Goal: Task Accomplishment & Management: Complete application form

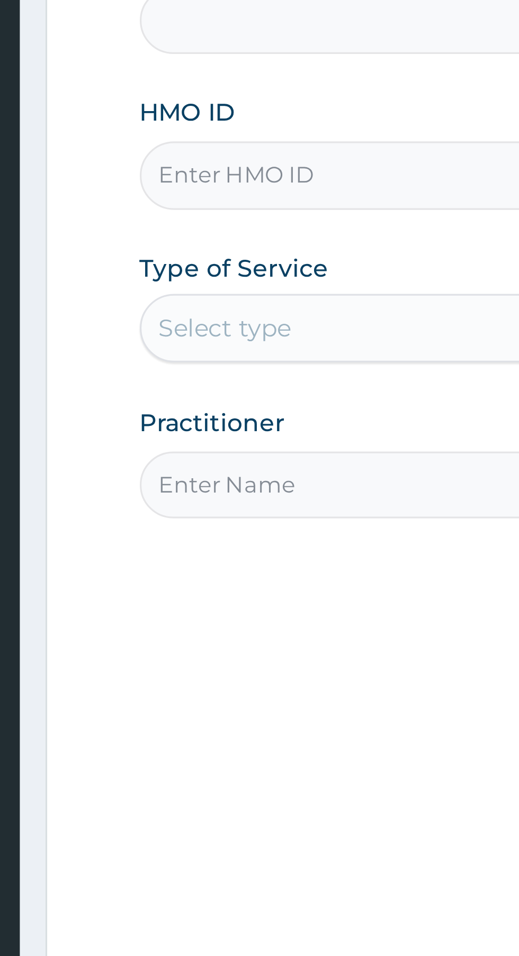
type input "First Care Medical Services-Old GRA"
click at [221, 236] on input "HMO ID" at bounding box center [320, 236] width 323 height 21
click at [186, 239] on input "HMO ID" at bounding box center [320, 236] width 323 height 21
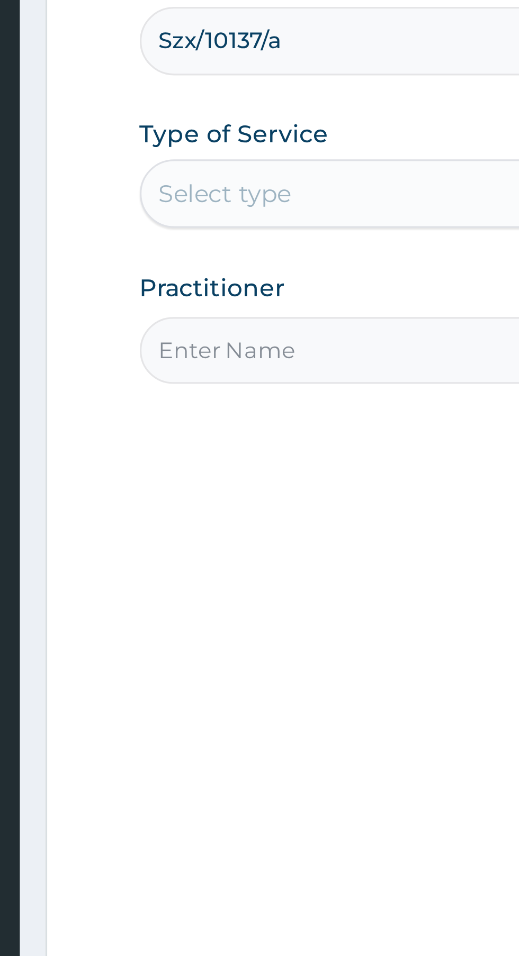
type input "Szx/10137/a"
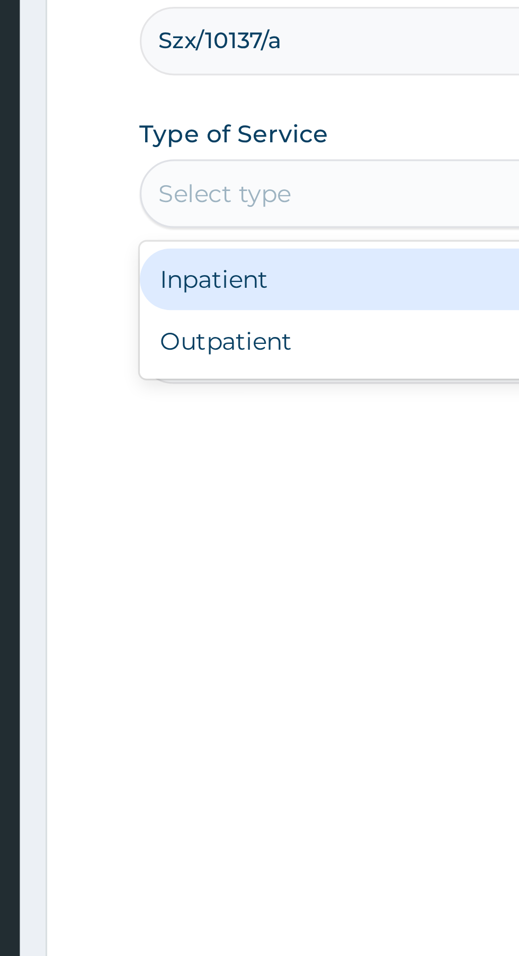
click at [235, 311] on div "Inpatient" at bounding box center [287, 310] width 257 height 19
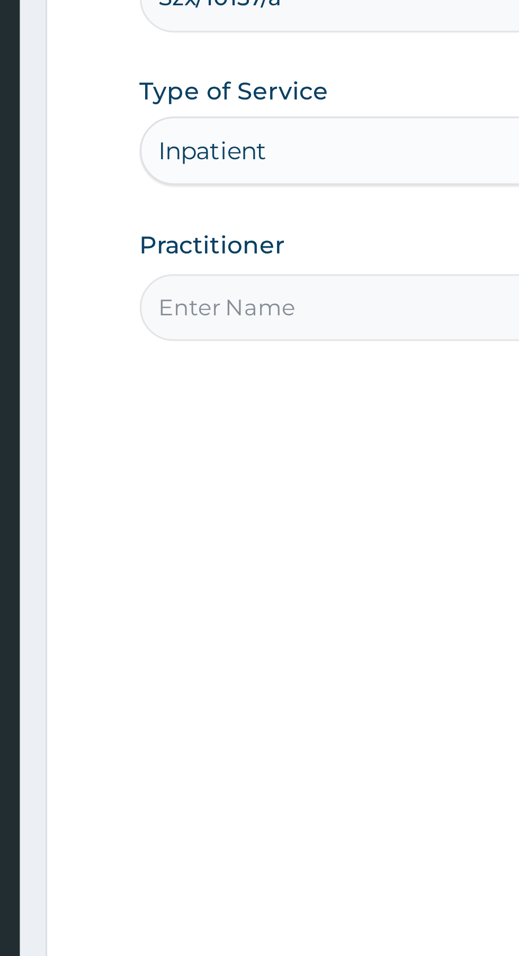
click at [240, 334] on input "Practitioner" at bounding box center [320, 332] width 323 height 21
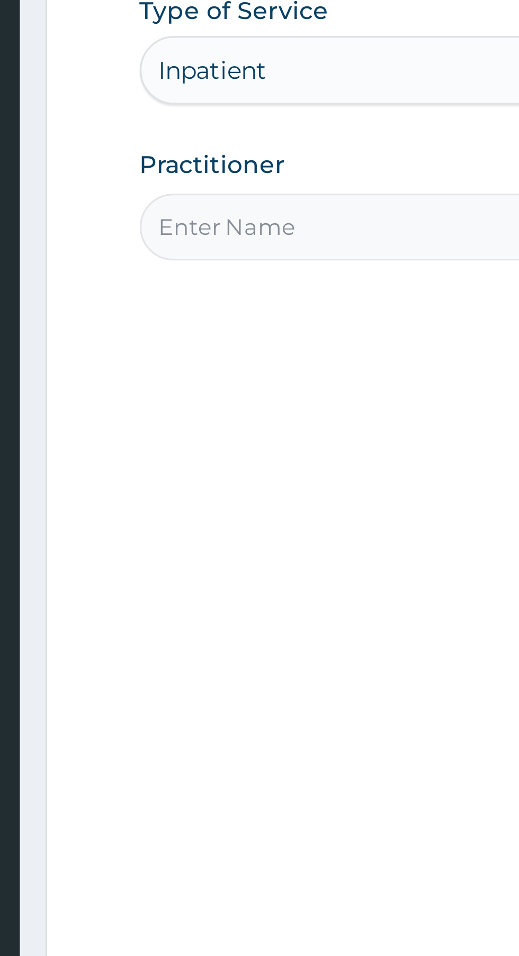
type input "Dr Franca"
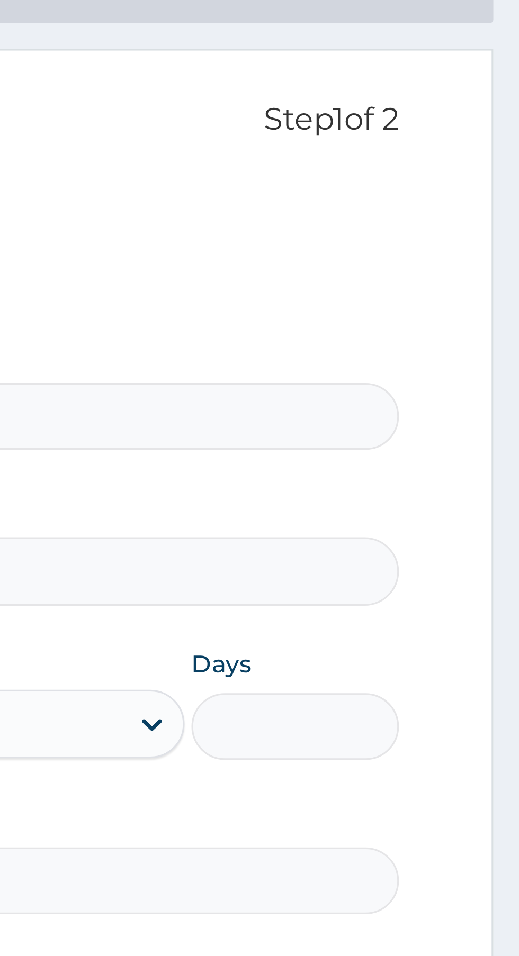
click at [448, 286] on input "Days" at bounding box center [450, 285] width 64 height 21
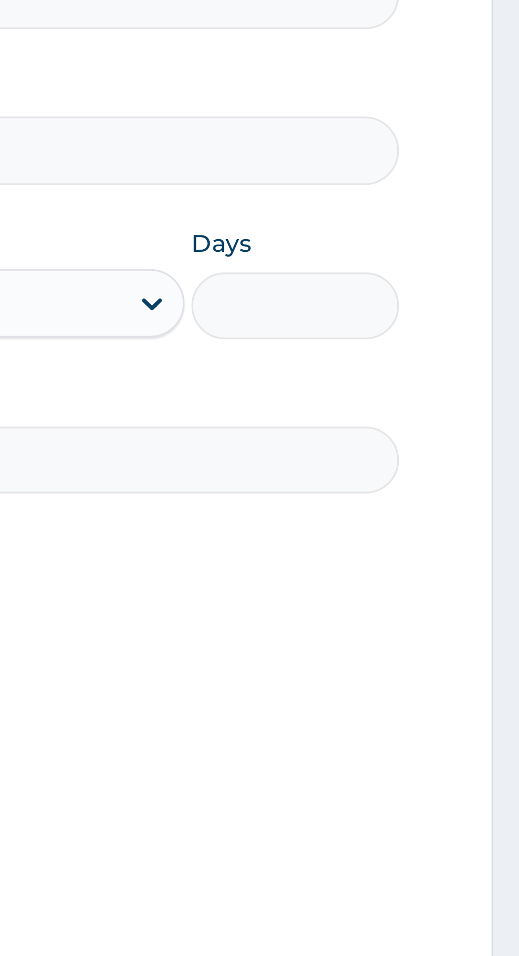
type input "6"
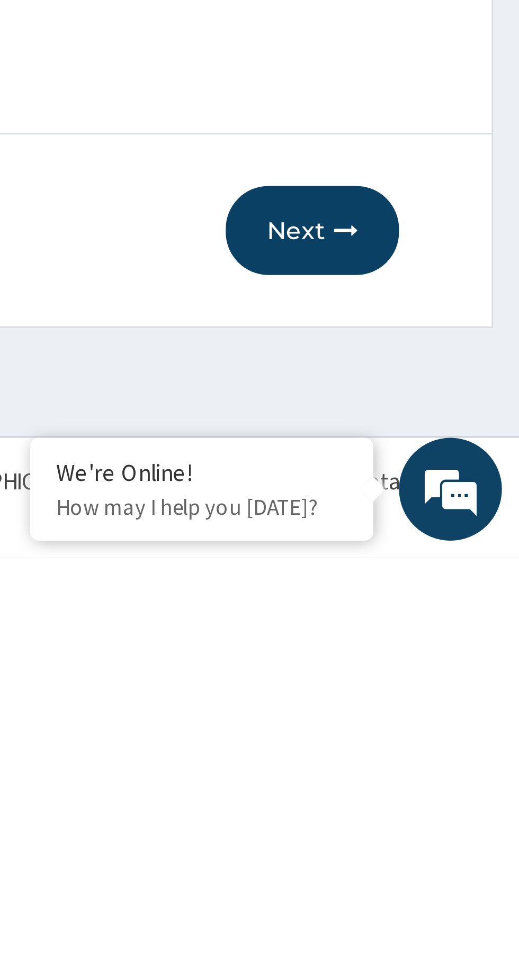
click at [457, 851] on button "Next" at bounding box center [454, 855] width 53 height 28
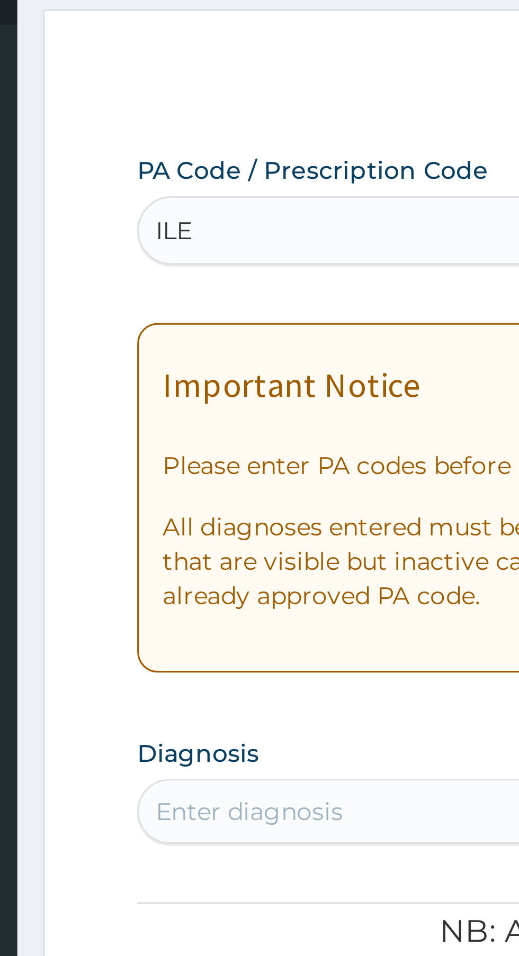
type input "ILEU"
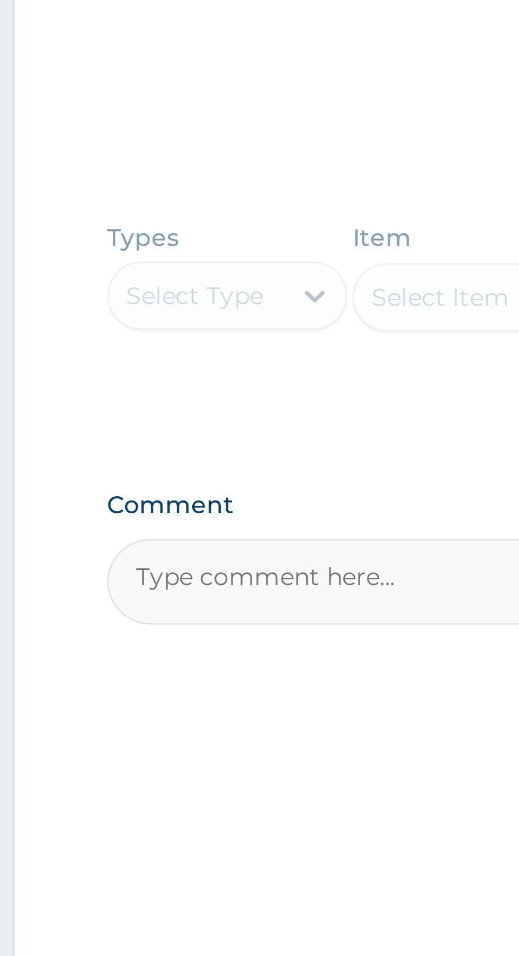
click at [215, 587] on div "Types Select Type Item Select Item Pair Diagnosis Select Diagnosis Unit Price 0…" at bounding box center [320, 595] width 323 height 72
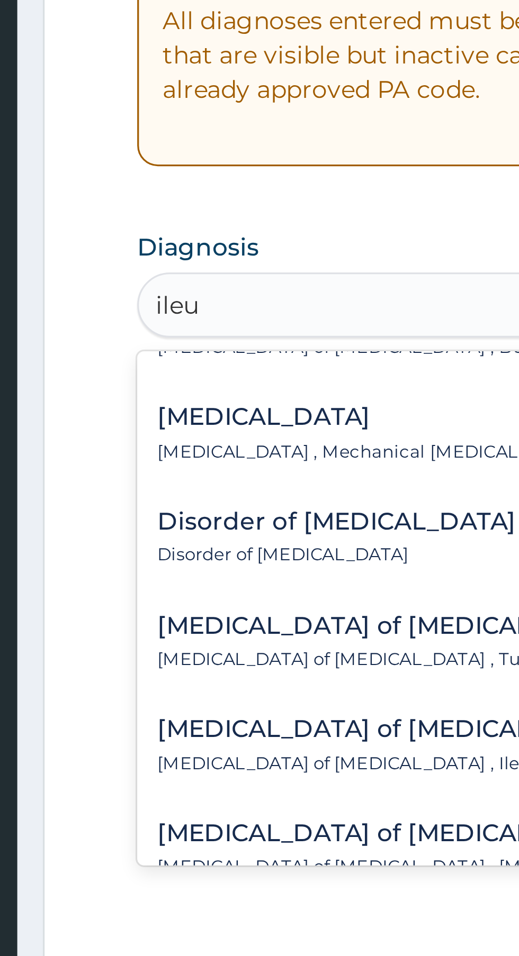
scroll to position [312, 0]
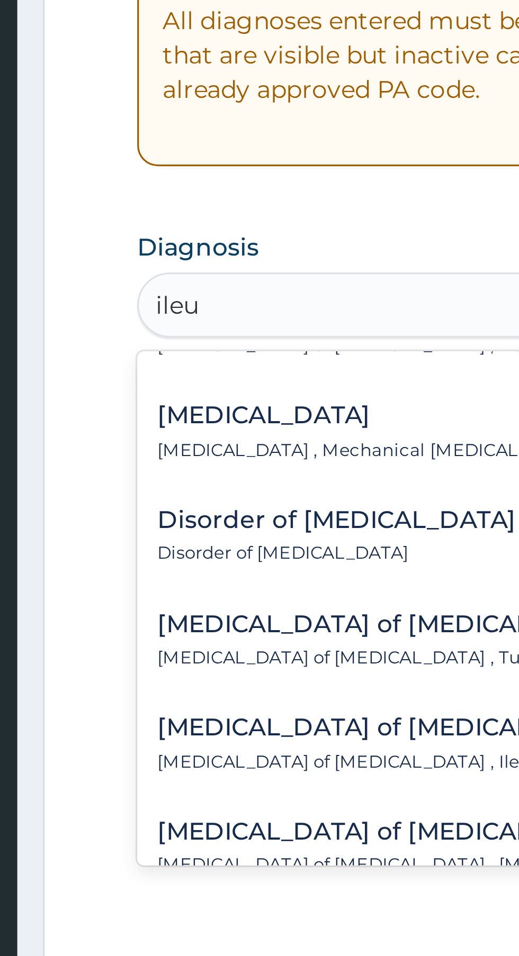
click at [233, 362] on div "Mechanical ileus Mechanical ileus , Mechanical intestinal obstruction , Intesti…" at bounding box center [285, 362] width 241 height 19
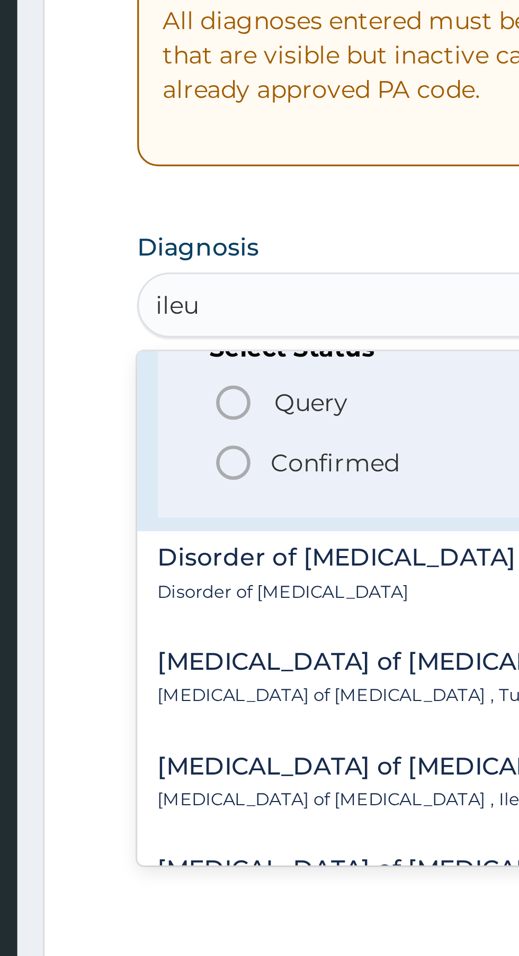
scroll to position [368, 0]
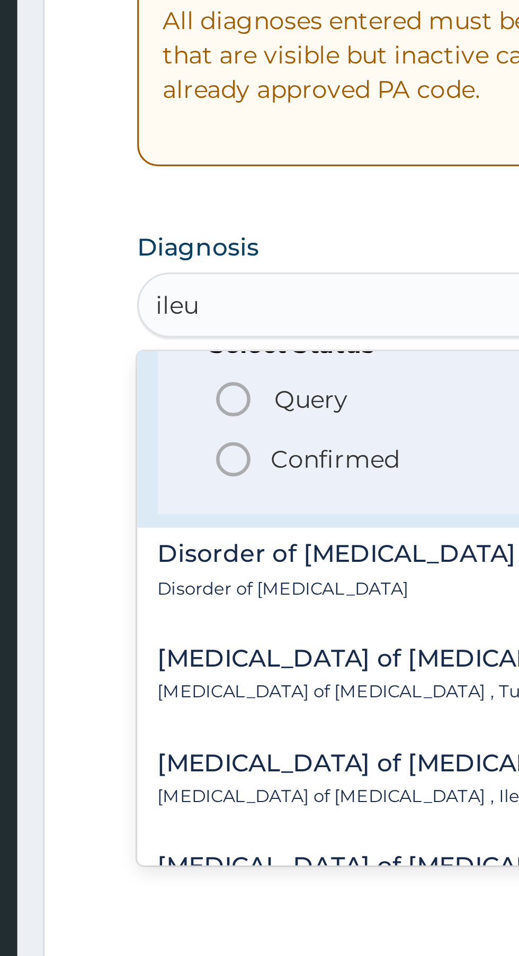
click at [217, 352] on span "Query" at bounding box center [212, 352] width 23 height 11
type input "ileu"
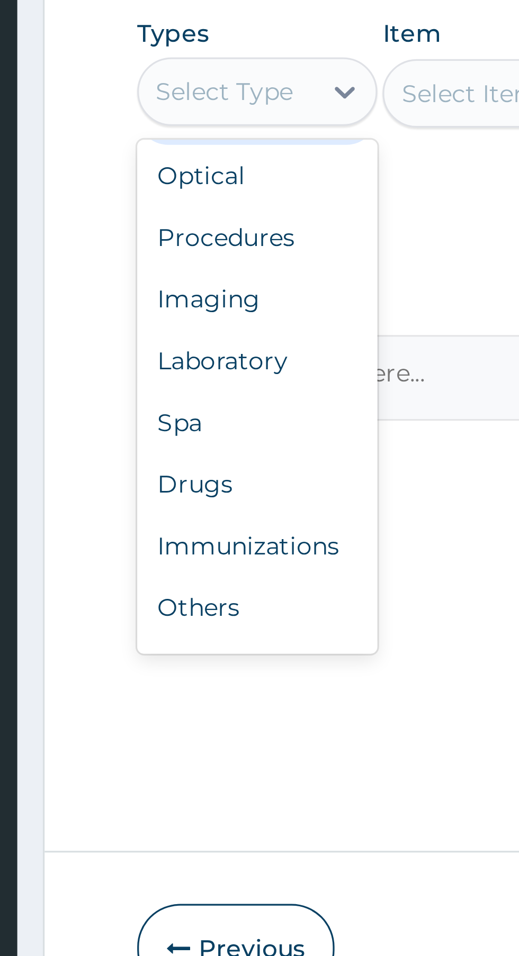
scroll to position [36, 0]
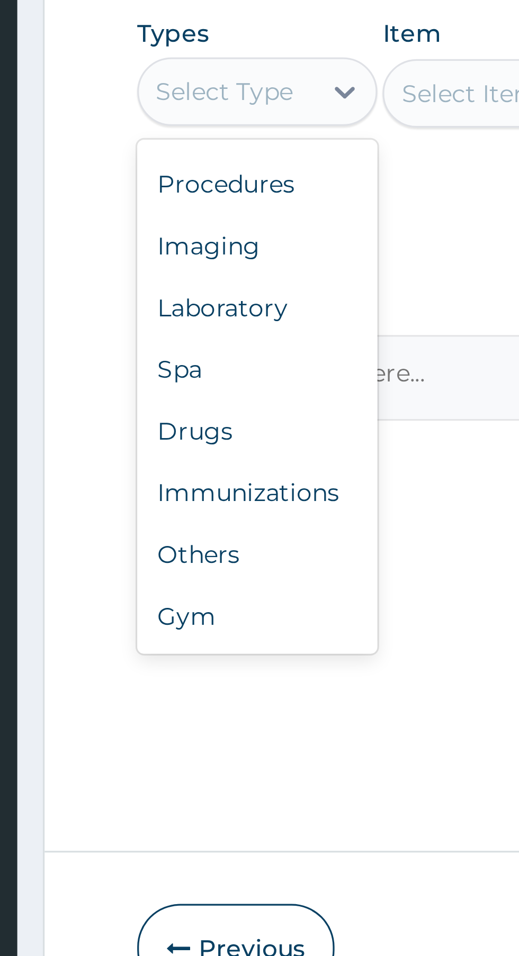
click at [205, 656] on div "Laboratory" at bounding box center [196, 657] width 74 height 19
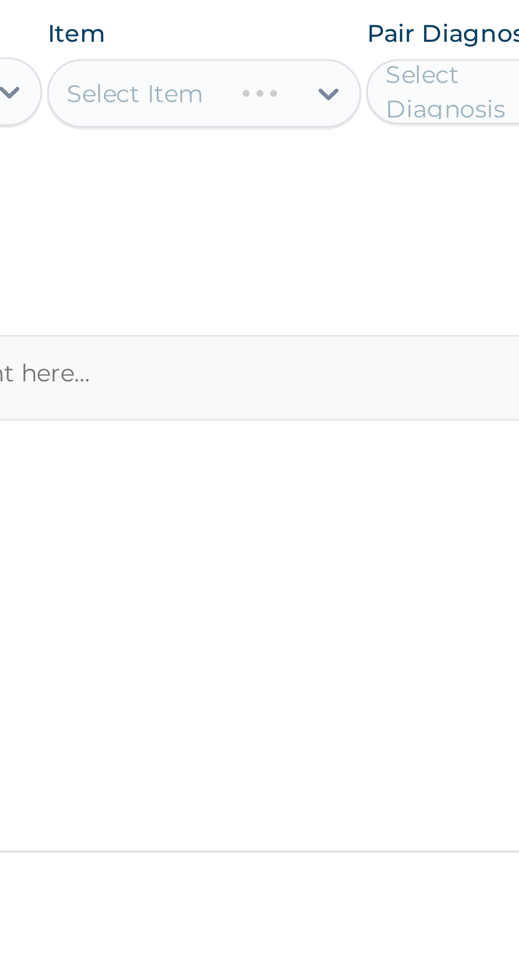
click at [305, 590] on div "Select Item" at bounding box center [282, 591] width 97 height 21
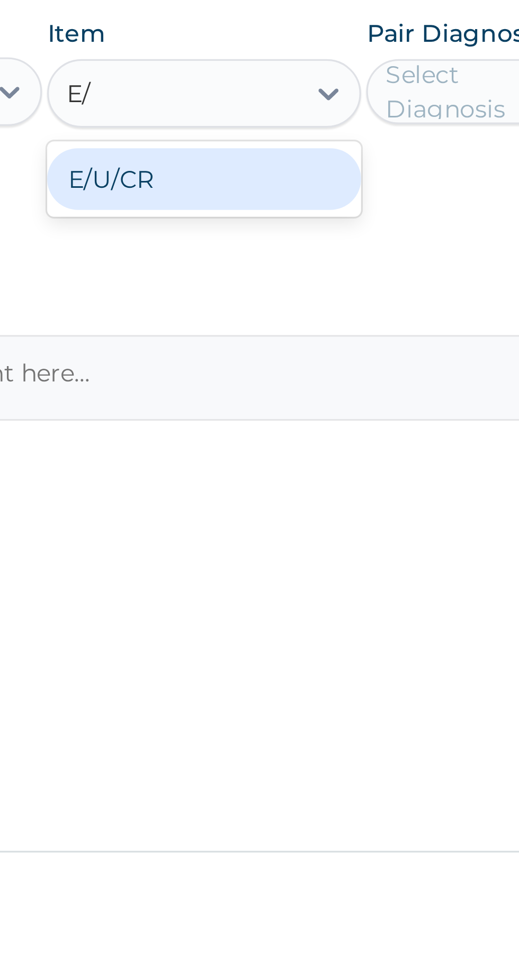
scroll to position [0, 0]
click at [313, 618] on div "E/U/CR" at bounding box center [282, 617] width 97 height 19
type input "E/"
type input "5500"
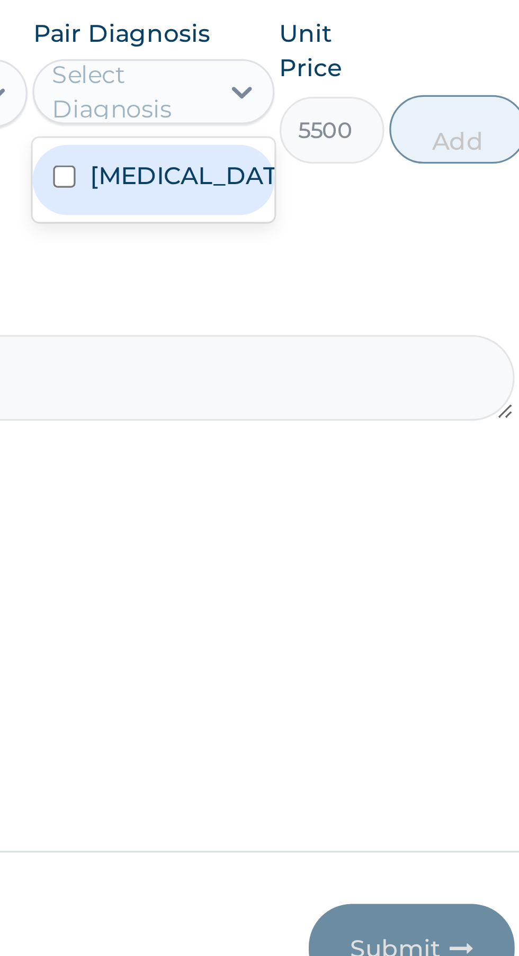
click at [393, 622] on label "Mechanical ileus" at bounding box center [380, 616] width 61 height 11
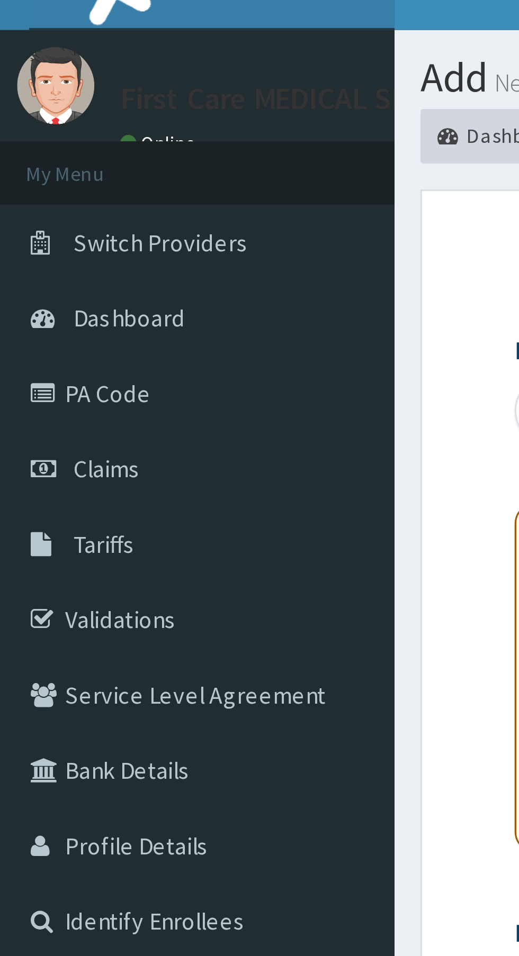
click at [48, 138] on link "PA Code" at bounding box center [61, 138] width 122 height 23
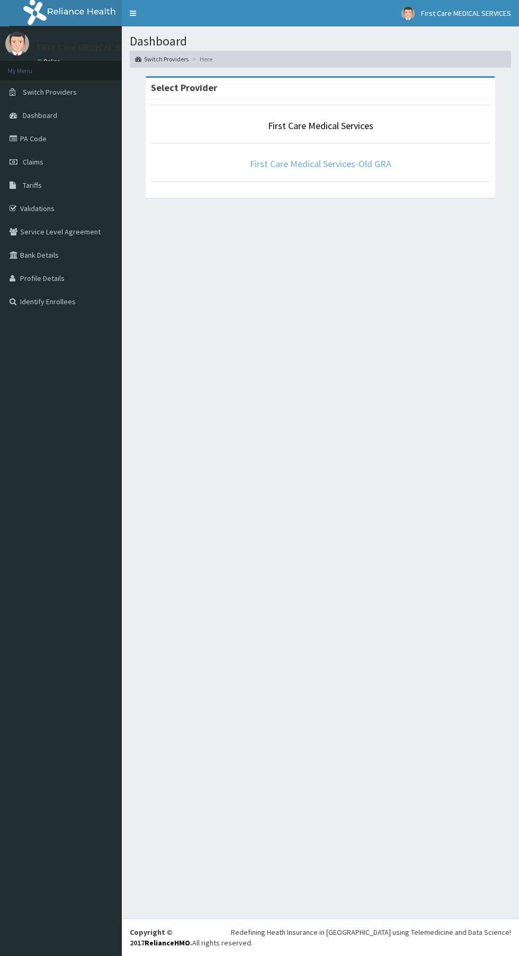
click at [333, 164] on link "First Care Medical Services-Old GRA" at bounding box center [320, 164] width 141 height 12
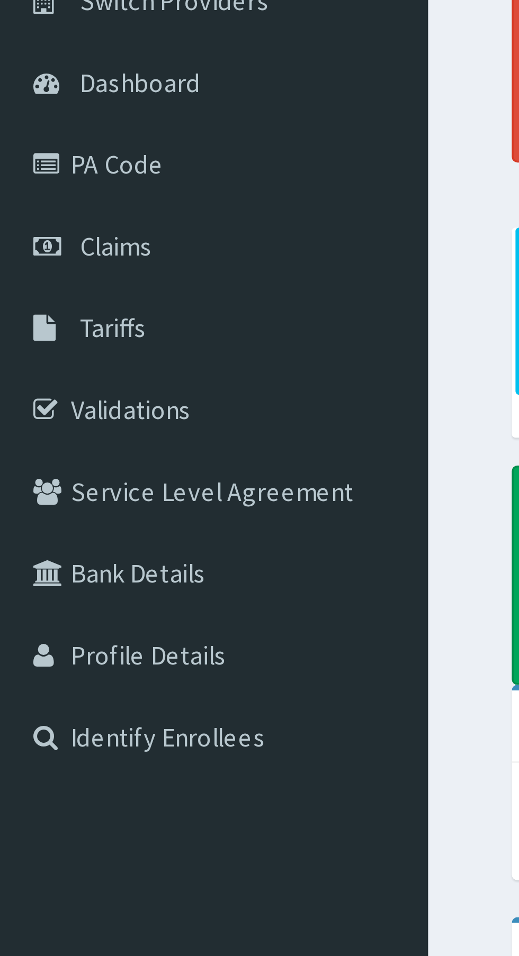
click at [38, 139] on link "PA Code" at bounding box center [61, 138] width 122 height 23
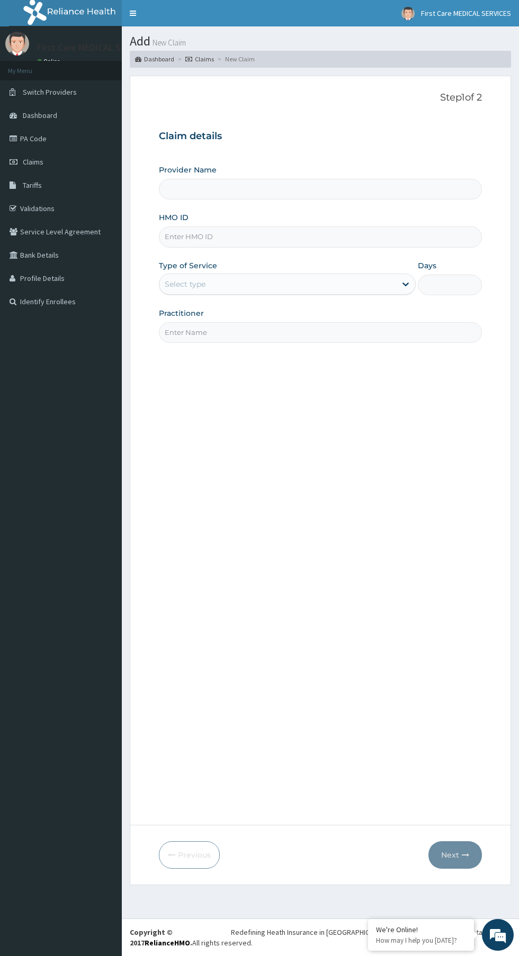
type input "First Care Medical Services-Old GRA"
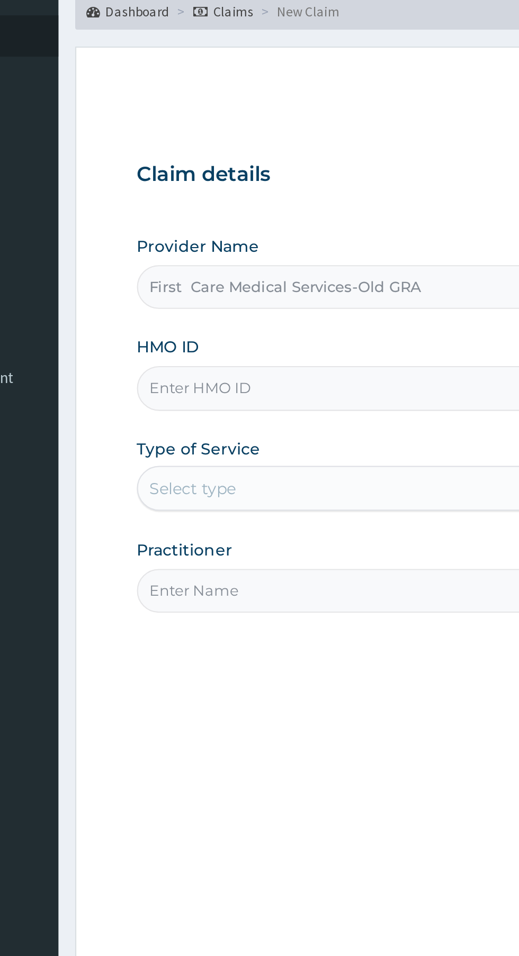
paste input "Szx/10137/a"
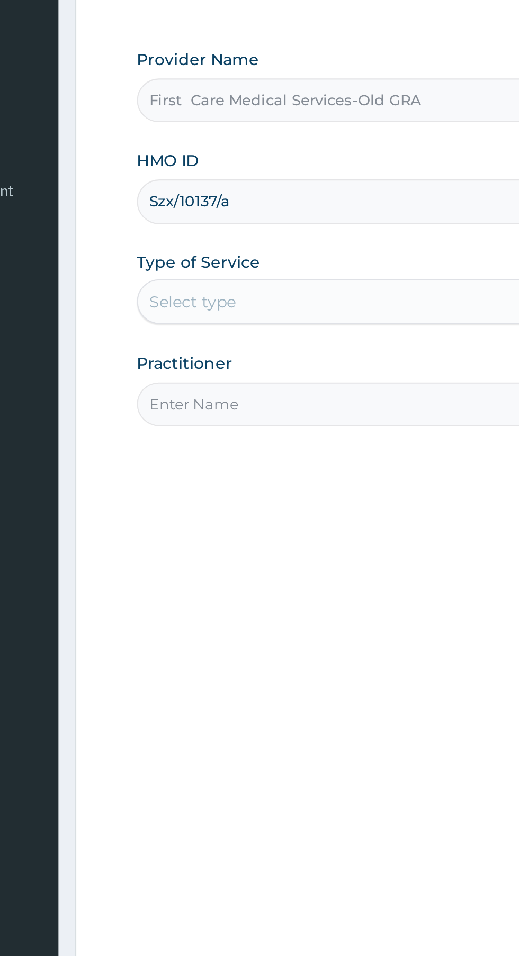
type input "Szx/10137/a"
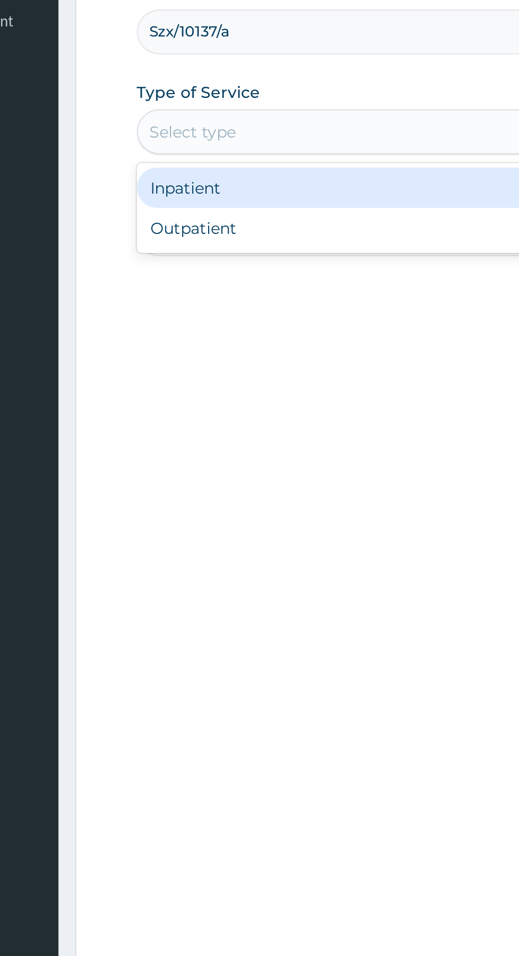
click at [219, 334] on div "Outpatient" at bounding box center [287, 329] width 257 height 19
type input "1"
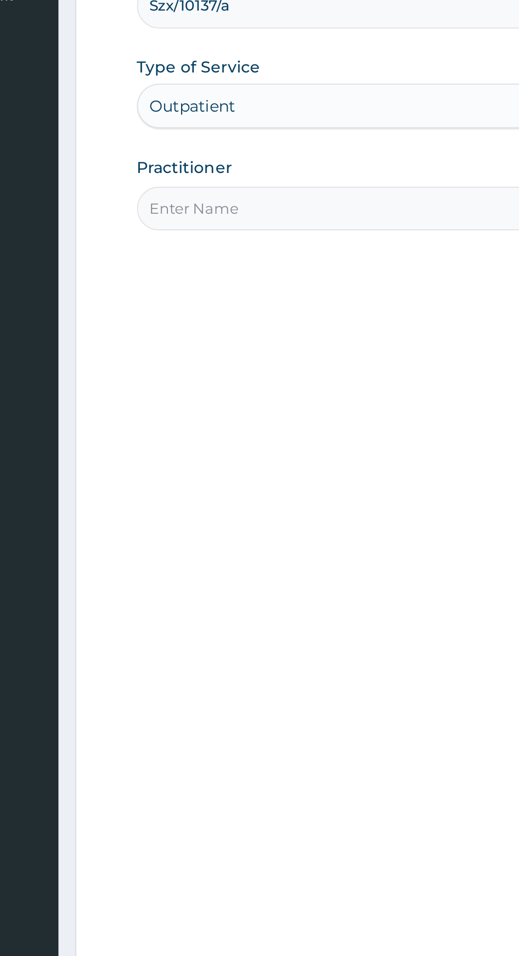
click at [239, 329] on input "Practitioner" at bounding box center [320, 332] width 323 height 21
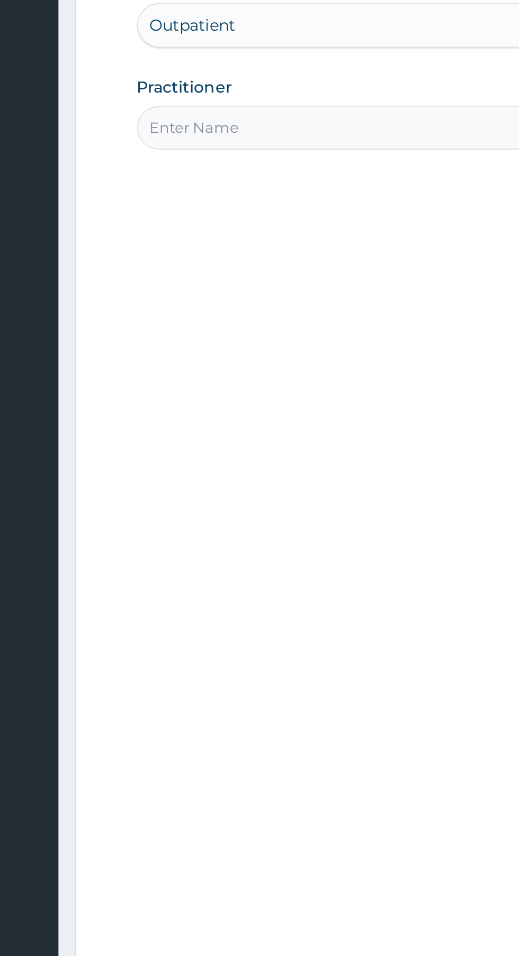
type input "[PERSON_NAME]"
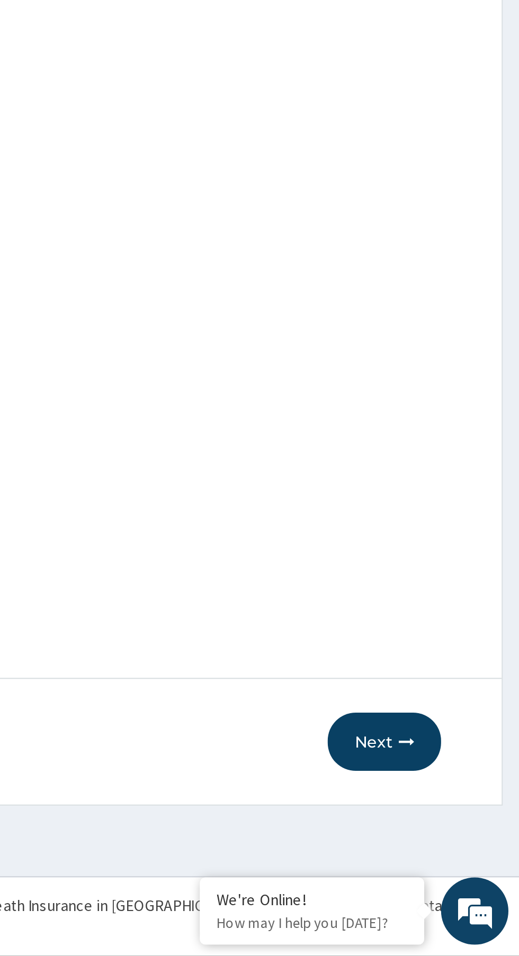
click at [457, 848] on button "Next" at bounding box center [454, 855] width 53 height 28
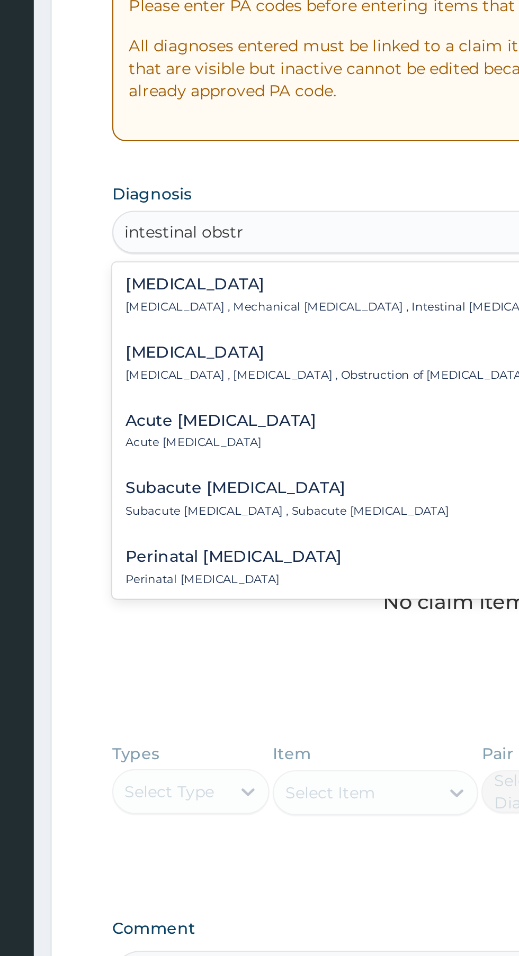
click at [294, 385] on div "Intestinal obstruction Intestinal obstruction , Bowel obstruction , Obstruction…" at bounding box center [290, 385] width 250 height 19
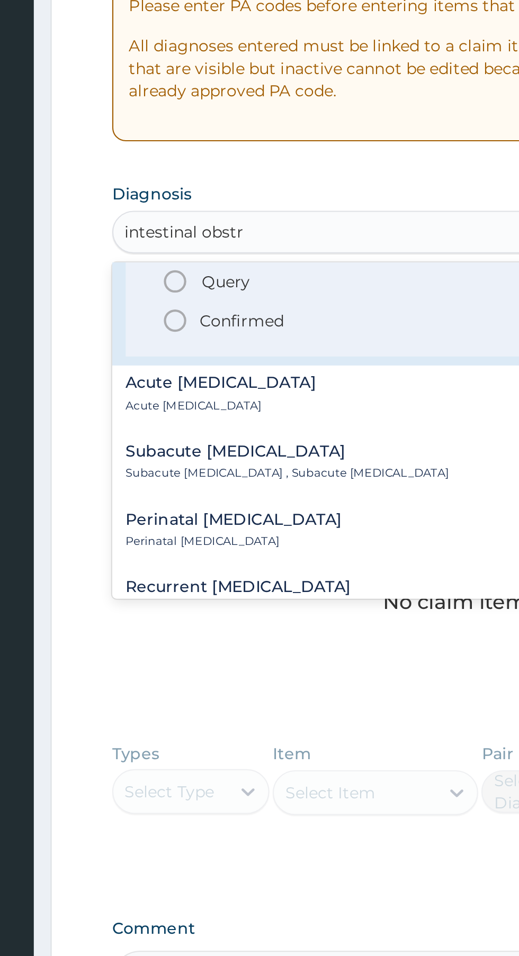
scroll to position [102, 0]
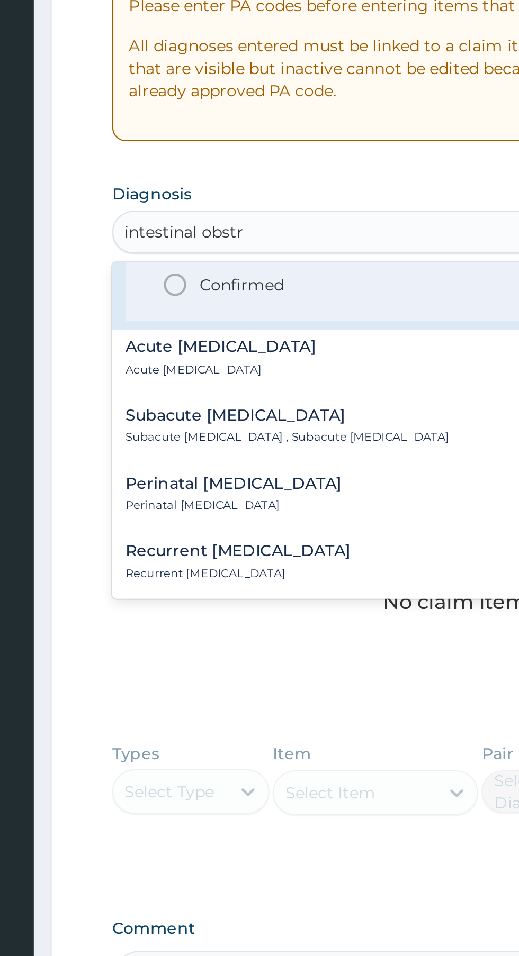
click at [241, 347] on span "Confirmed" at bounding box center [320, 348] width 277 height 13
type input "intestinal obstr"
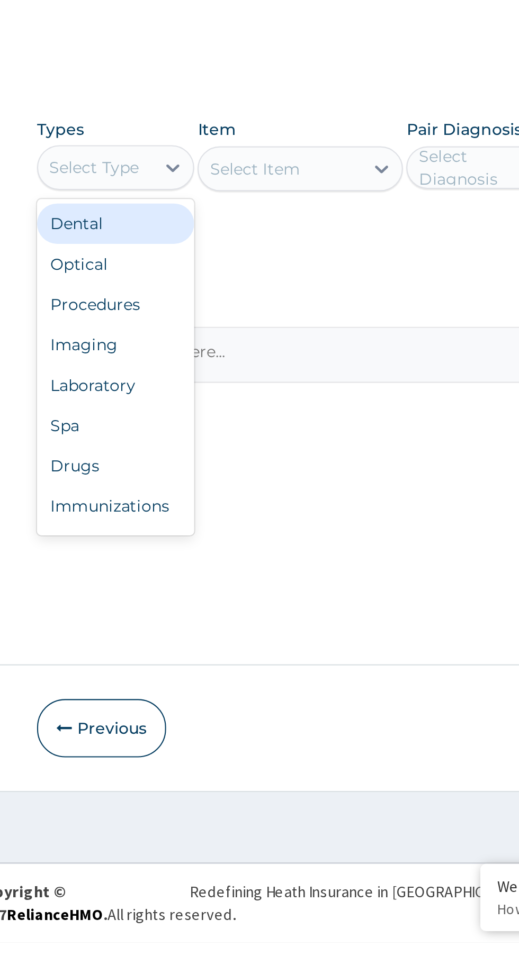
click at [211, 650] on div "Procedures" at bounding box center [196, 655] width 74 height 19
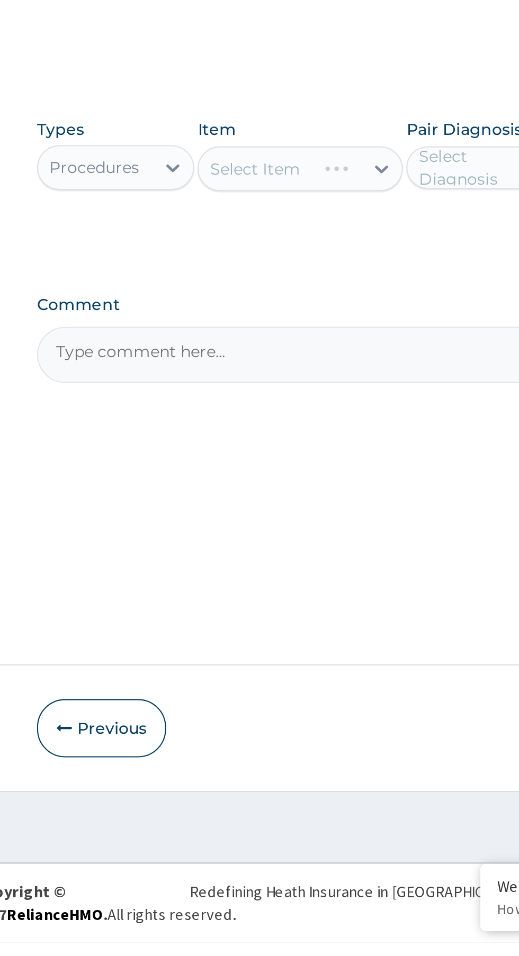
scroll to position [0, 0]
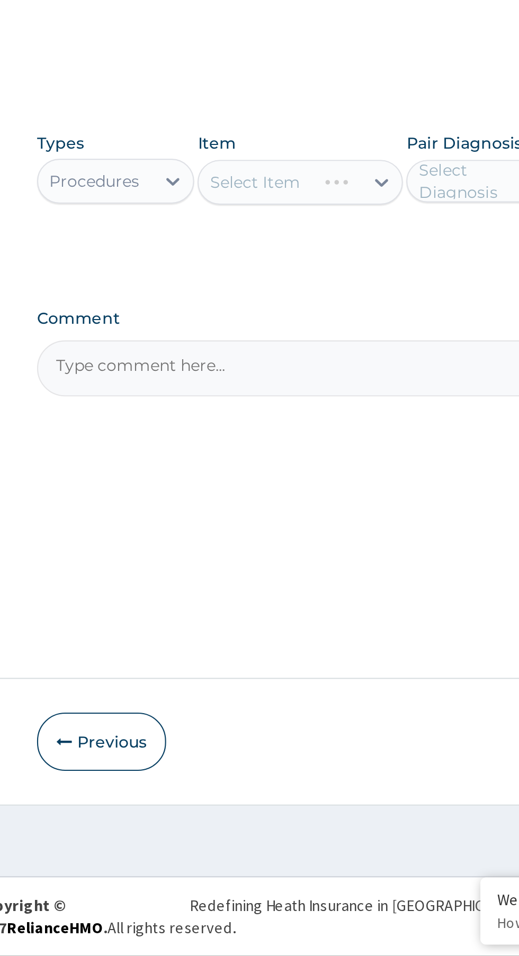
click at [296, 591] on div "Select Item" at bounding box center [282, 591] width 97 height 21
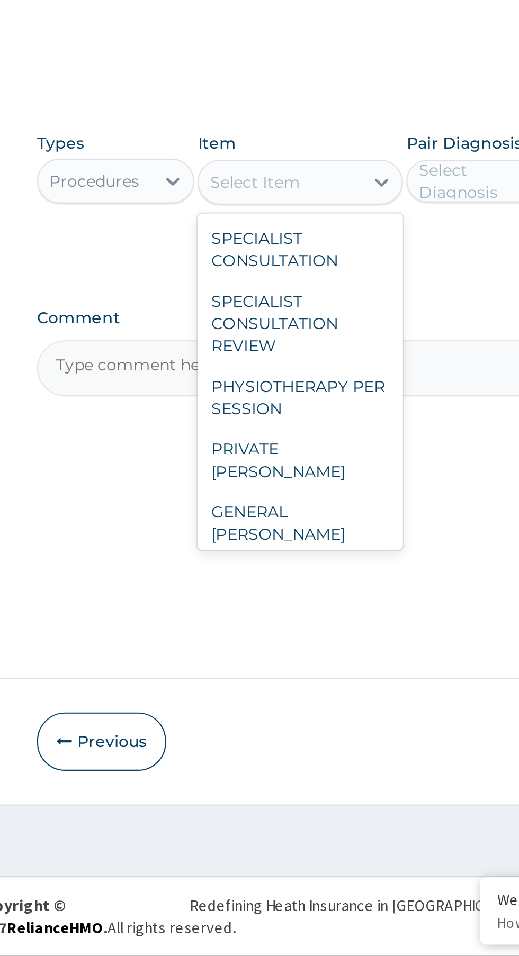
scroll to position [62, 0]
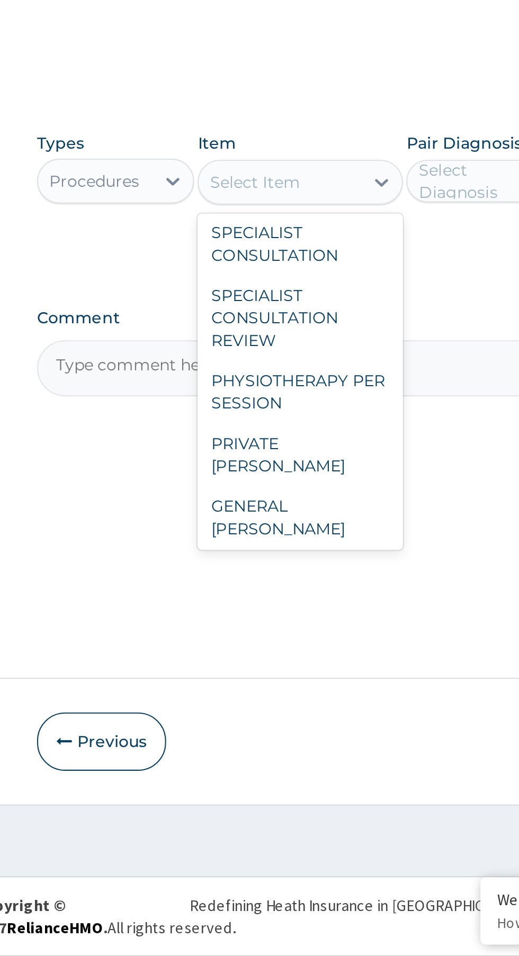
click at [301, 626] on div "SPECIALIST CONSULTATION" at bounding box center [282, 620] width 97 height 30
type input "7500"
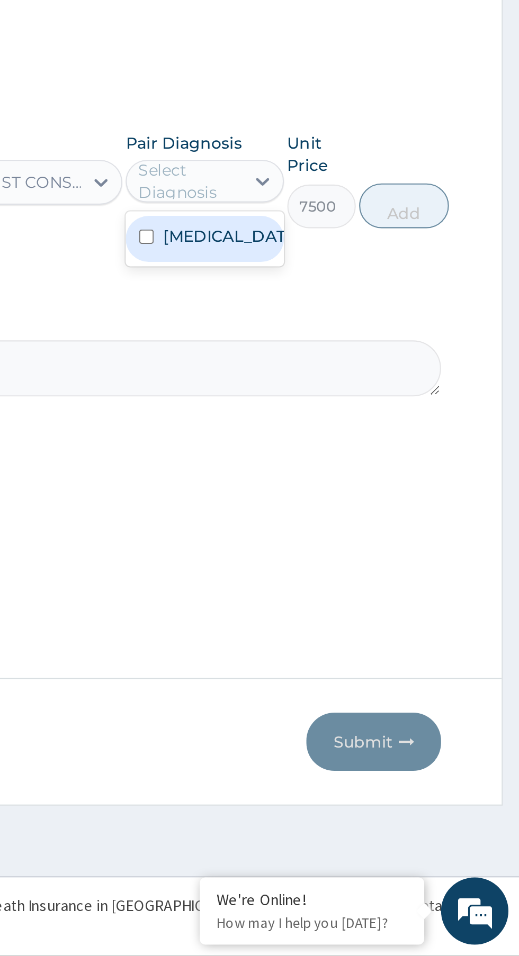
scroll to position [0, 0]
click at [392, 622] on label "Intestinal obstruction" at bounding box center [380, 616] width 61 height 11
